Goal: Information Seeking & Learning: Learn about a topic

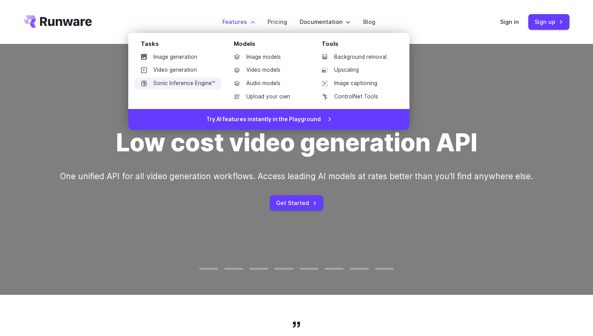
click at [190, 81] on link "Sonic Inference Engine™" at bounding box center [178, 84] width 87 height 12
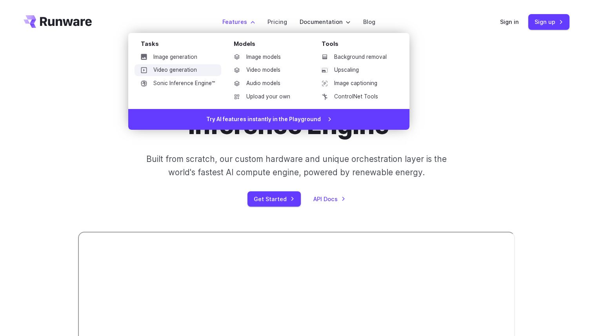
click at [188, 69] on link "Video generation" at bounding box center [178, 70] width 87 height 12
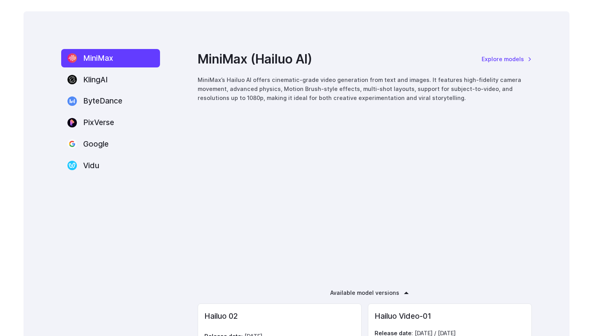
scroll to position [1044, 0]
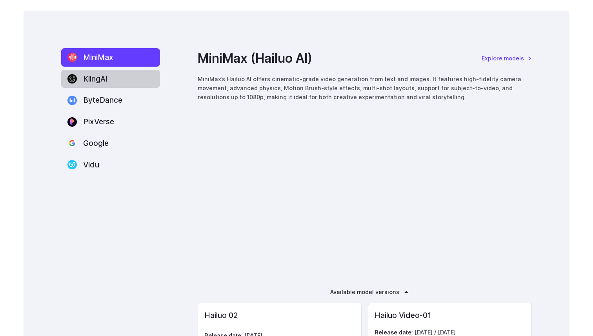
click at [108, 84] on label "KlingAI" at bounding box center [110, 79] width 99 height 18
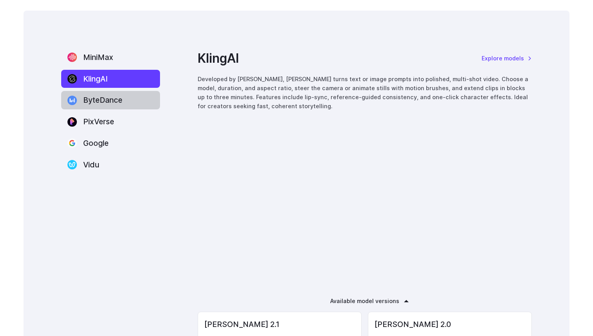
click at [109, 102] on label "ByteDance" at bounding box center [110, 100] width 99 height 18
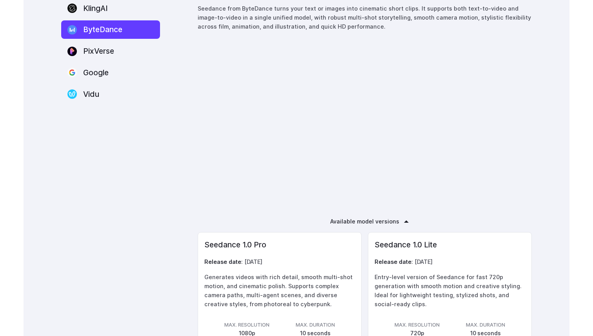
scroll to position [1114, 0]
click at [118, 52] on label "PixVerse" at bounding box center [110, 51] width 99 height 18
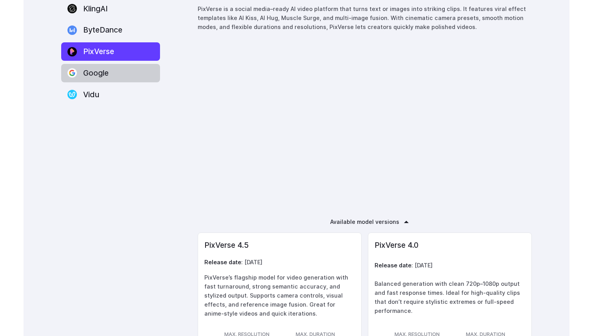
click at [110, 79] on label "Google" at bounding box center [110, 73] width 99 height 18
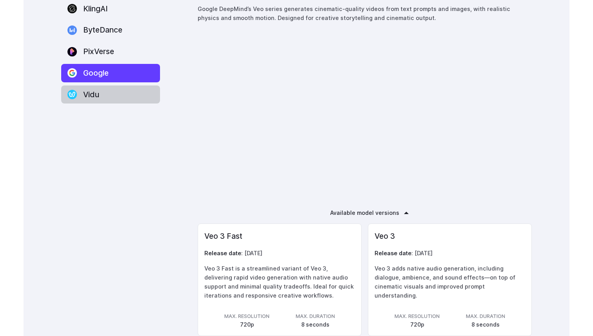
click at [109, 89] on label "Vidu" at bounding box center [110, 95] width 99 height 18
